Goal: Information Seeking & Learning: Learn about a topic

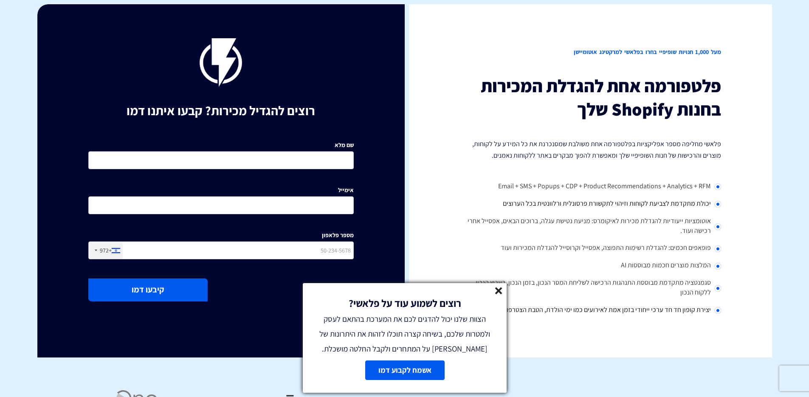
click at [481, 152] on p "פלאשי מחליפה מספר אפליקציות בפלטפורמה אחת משולבת שמסנכרנת את כל המידע על לקוחות…" at bounding box center [588, 149] width 265 height 23
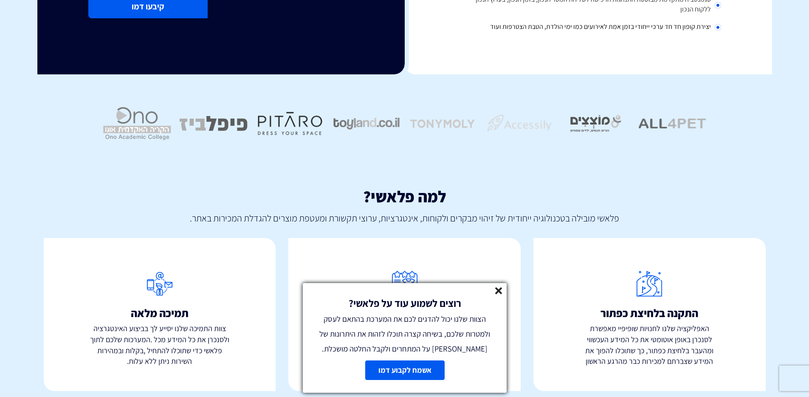
scroll to position [290, 0]
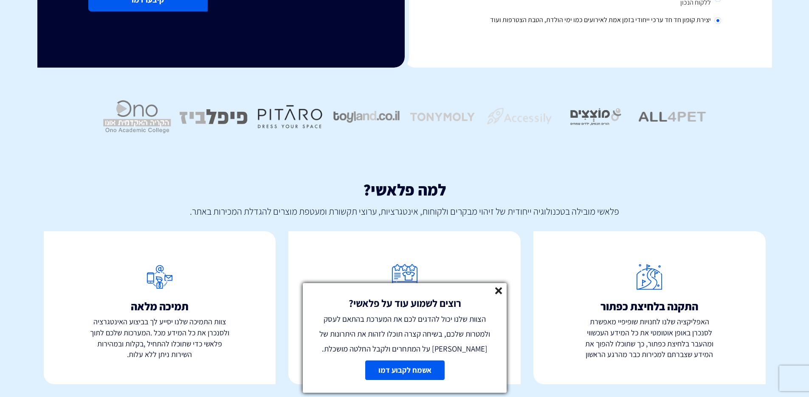
click at [497, 289] on line at bounding box center [499, 290] width 6 height 6
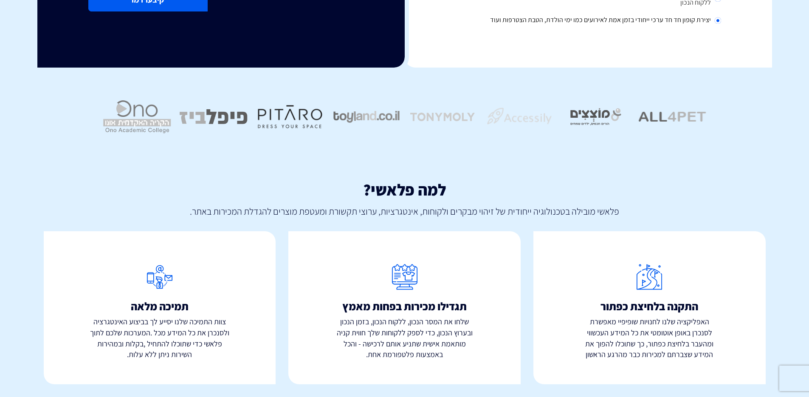
click at [386, 215] on p "פלאשי מובילה בטכנולוגיה ייחודית של זיהוי מבקרים ולקוחות, אינטגרציות, ערוצי תקשו…" at bounding box center [405, 208] width 722 height 20
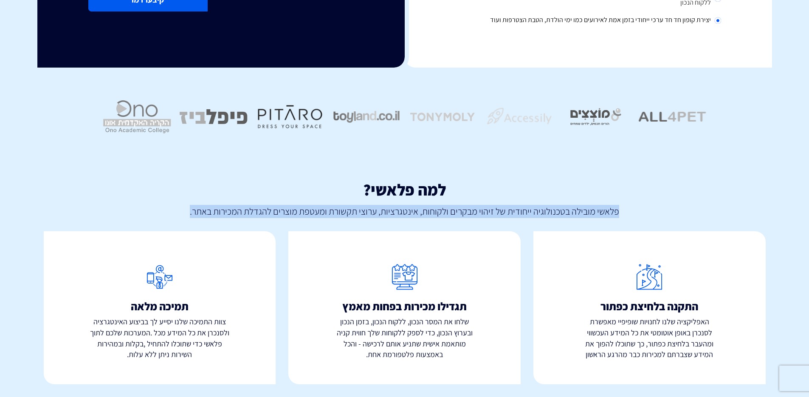
click at [386, 215] on p "פלאשי מובילה בטכנולוגיה ייחודית של זיהוי מבקרים ולקוחות, אינטגרציות, ערוצי תקשו…" at bounding box center [405, 208] width 722 height 20
click at [358, 215] on p "פלאשי מובילה בטכנולוגיה ייחודית של זיהוי מבקרים ולקוחות, אינטגרציות, ערוצי תקשו…" at bounding box center [405, 208] width 722 height 20
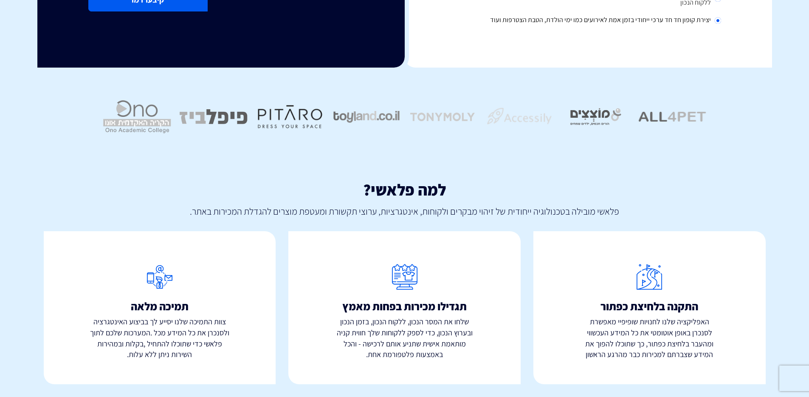
click at [361, 212] on p "פלאשי מובילה בטכנולוגיה ייחודית של זיהוי מבקרים ולקוחות, אינטגרציות, ערוצי תקשו…" at bounding box center [405, 208] width 722 height 20
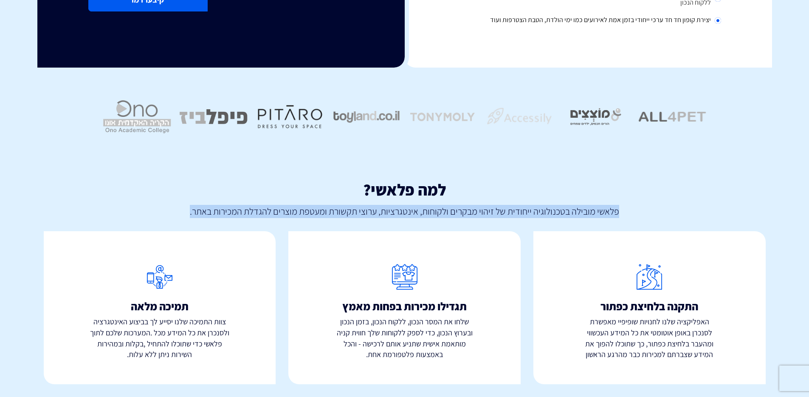
click at [361, 212] on p "פלאשי מובילה בטכנולוגיה ייחודית של זיהוי מבקרים ולקוחות, אינטגרציות, ערוצי תקשו…" at bounding box center [405, 208] width 722 height 20
click at [355, 213] on p "פלאשי מובילה בטכנולוגיה ייחודית של זיהוי מבקרים ולקוחות, אינטגרציות, ערוצי תקשו…" at bounding box center [405, 208] width 722 height 20
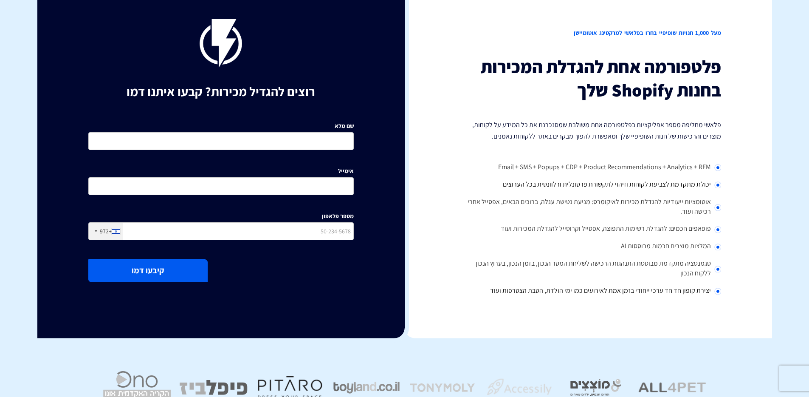
scroll to position [0, 0]
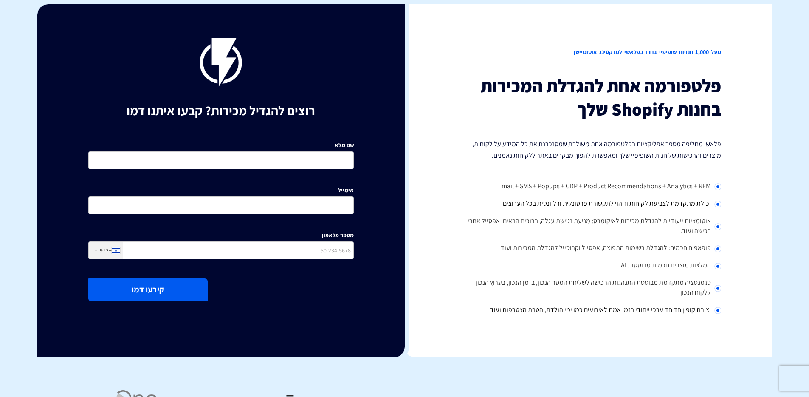
click at [644, 51] on h2 "מעל 1,000 חנויות שופיפיי בחרו בפלאשי למרקטינג אוטומיישן" at bounding box center [588, 52] width 265 height 28
click at [621, 52] on h2 "מעל 1,000 חנויות שופיפיי בחרו בפלאשי למרקטינג אוטומיישן" at bounding box center [588, 52] width 265 height 28
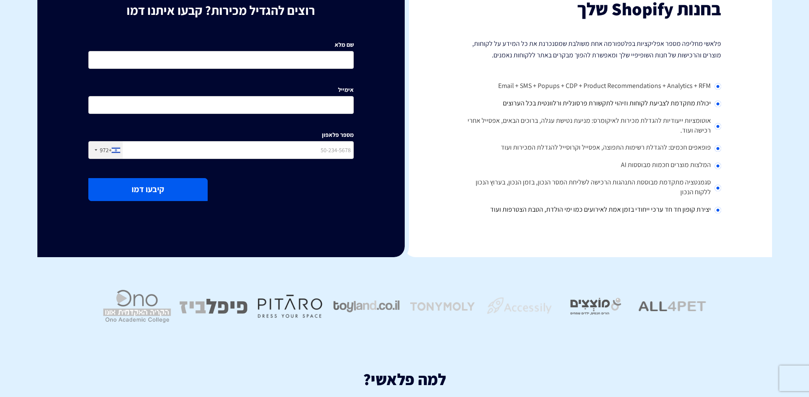
scroll to position [290, 0]
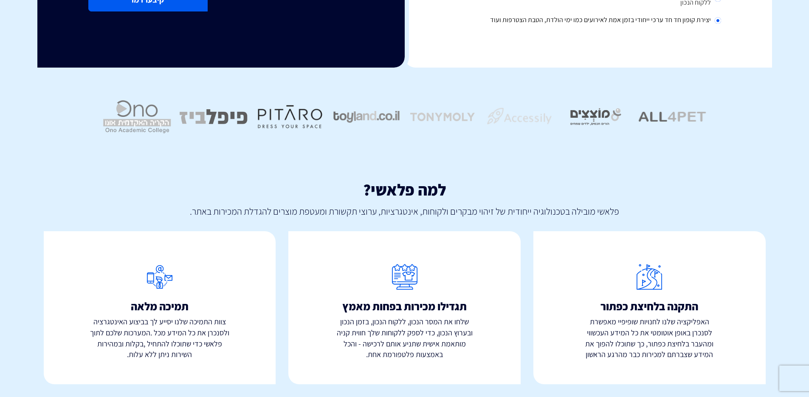
drag, startPoint x: 194, startPoint y: 139, endPoint x: 262, endPoint y: 7, distance: 148.5
